Goal: Information Seeking & Learning: Learn about a topic

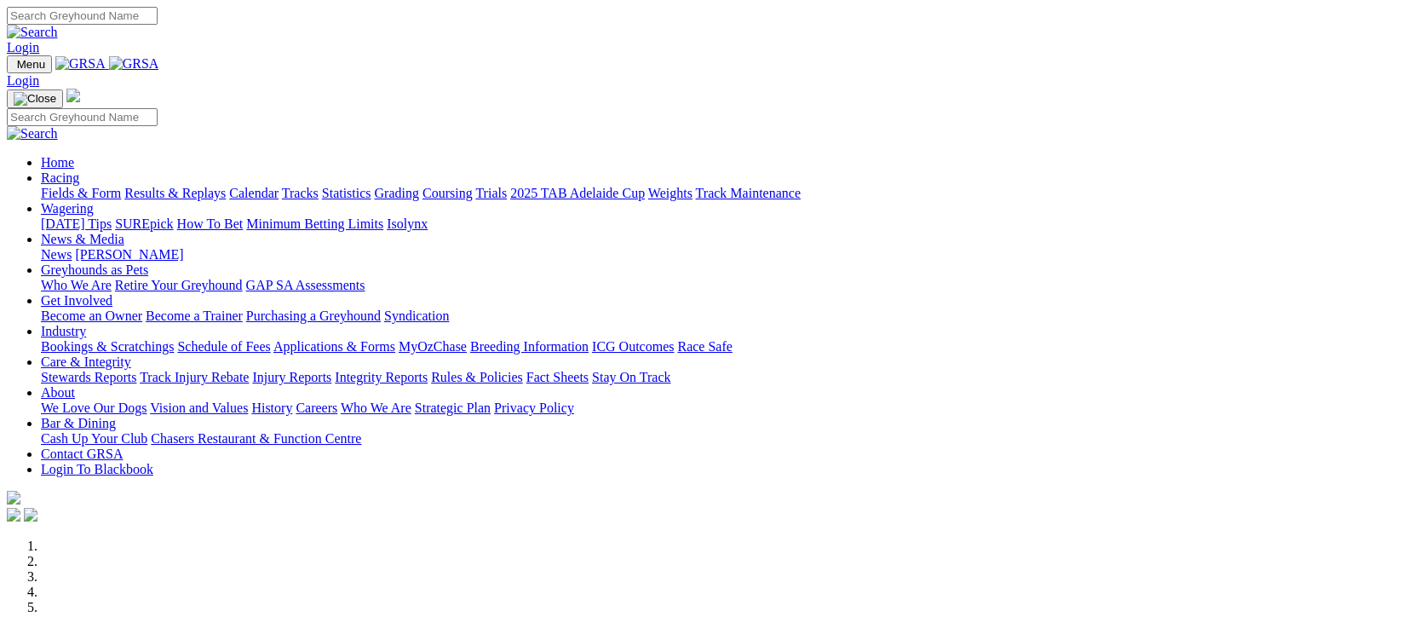
scroll to position [340, 0]
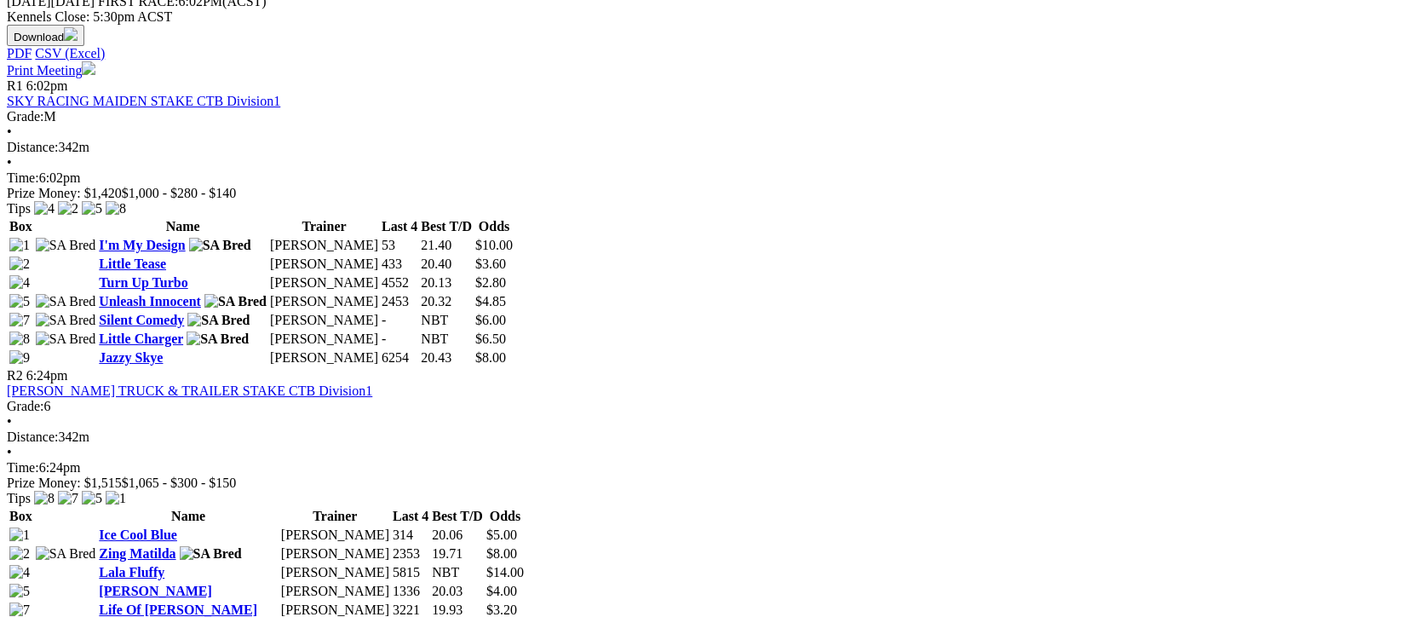
scroll to position [908, 0]
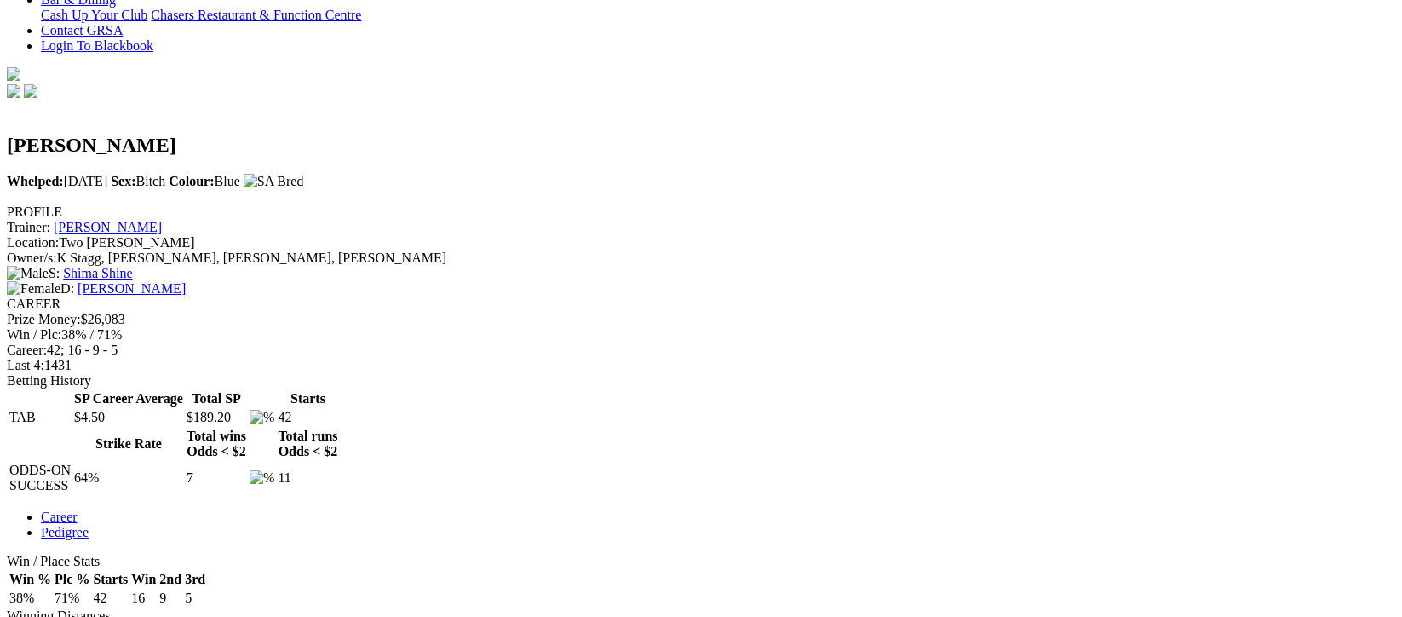
scroll to position [113, 0]
